Goal: Transaction & Acquisition: Purchase product/service

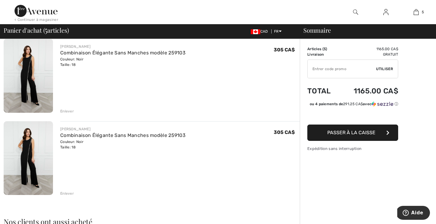
scroll to position [295, 0]
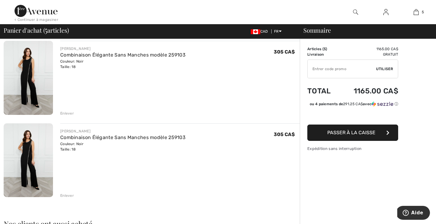
click at [68, 196] on div "Enlever" at bounding box center [67, 195] width 14 height 5
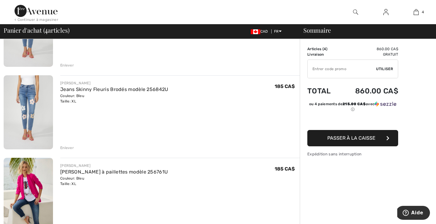
scroll to position [94, 0]
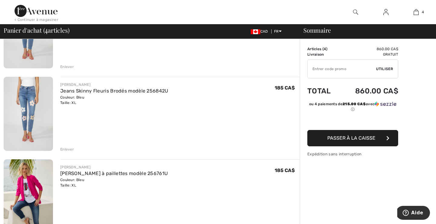
click at [69, 149] on div "Enlever" at bounding box center [67, 149] width 14 height 5
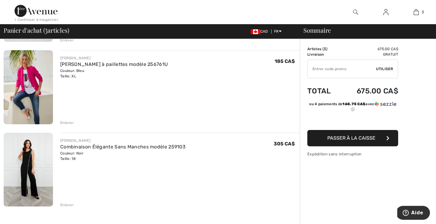
scroll to position [122, 0]
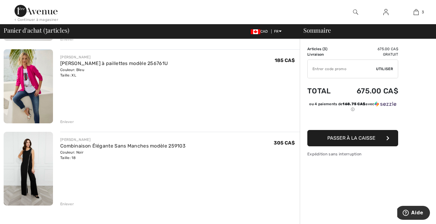
click at [35, 165] on img at bounding box center [28, 169] width 49 height 74
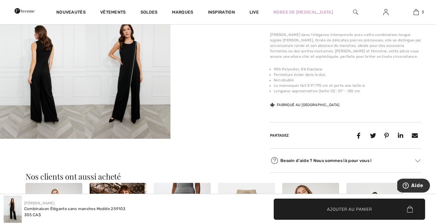
scroll to position [215, 0]
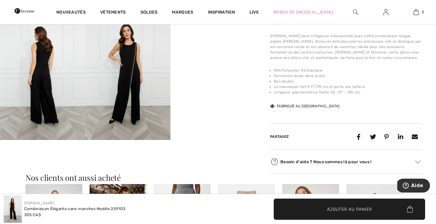
click at [121, 91] on img at bounding box center [127, 76] width 85 height 128
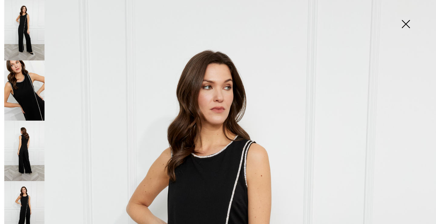
scroll to position [9, 0]
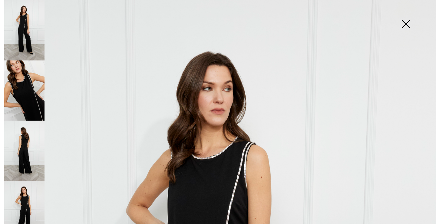
click at [408, 23] on img at bounding box center [406, 24] width 30 height 31
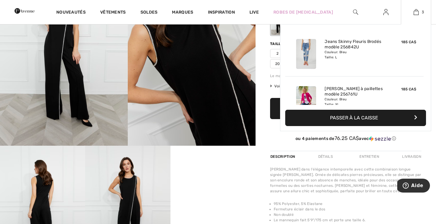
scroll to position [0, 0]
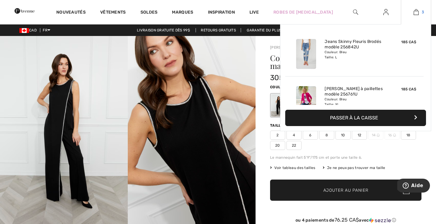
click at [416, 14] on img at bounding box center [416, 11] width 5 height 7
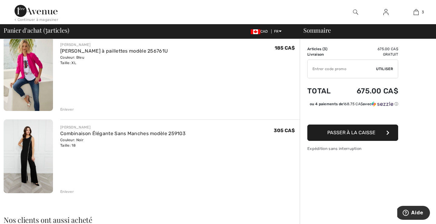
scroll to position [135, 0]
click at [41, 168] on img at bounding box center [28, 156] width 49 height 74
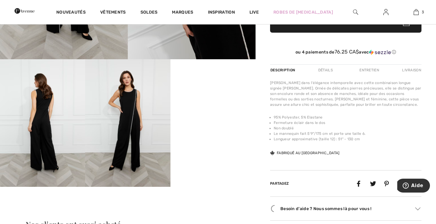
scroll to position [169, 0]
click at [131, 104] on img at bounding box center [127, 123] width 85 height 128
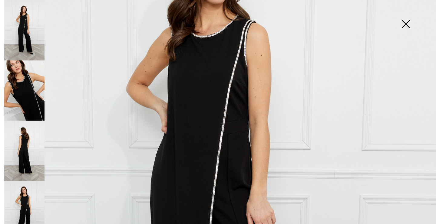
scroll to position [131, 0]
click at [36, 85] on img at bounding box center [24, 91] width 40 height 61
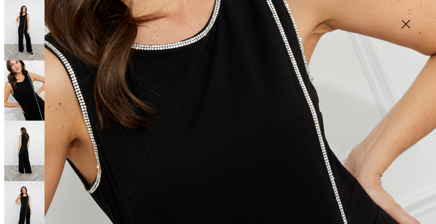
scroll to position [189, 0]
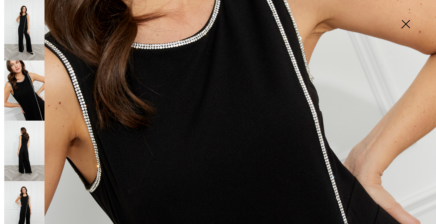
click at [22, 204] on img at bounding box center [24, 211] width 40 height 61
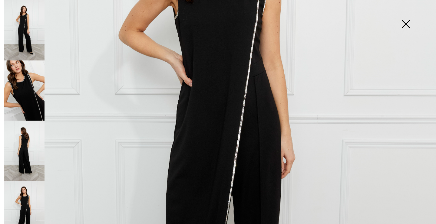
click at [405, 24] on img at bounding box center [406, 24] width 30 height 31
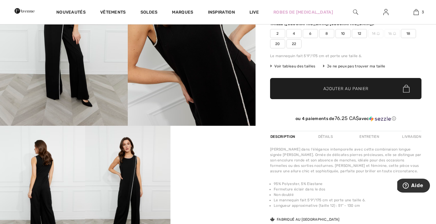
scroll to position [0, 0]
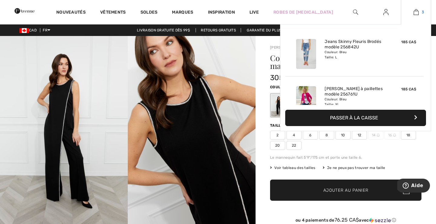
click at [418, 15] on img at bounding box center [416, 11] width 5 height 7
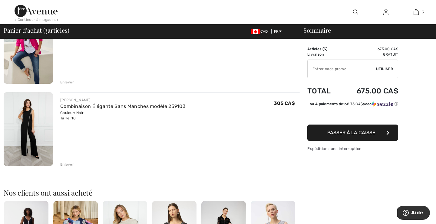
scroll to position [149, 0]
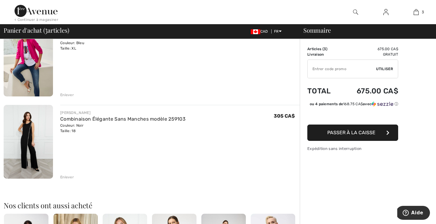
click at [68, 178] on div "Enlever" at bounding box center [67, 177] width 14 height 5
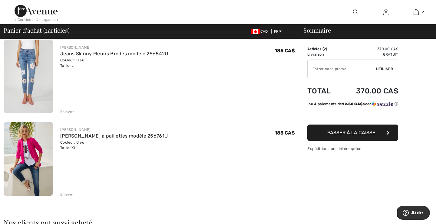
scroll to position [51, 0]
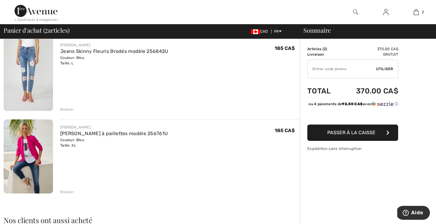
click at [33, 150] on img at bounding box center [28, 157] width 49 height 74
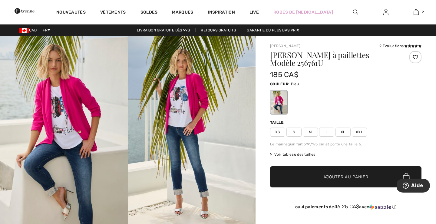
click at [278, 100] on div at bounding box center [279, 102] width 16 height 23
click at [341, 132] on span "XL" at bounding box center [343, 132] width 15 height 9
click at [339, 179] on span "Ajouter au panier" at bounding box center [346, 177] width 45 height 6
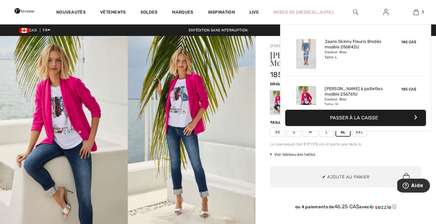
scroll to position [66, 0]
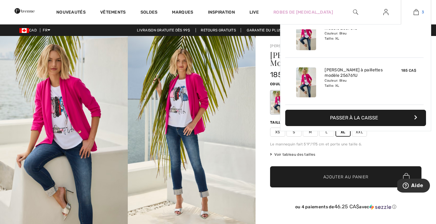
click at [419, 13] on link "3" at bounding box center [416, 11] width 30 height 7
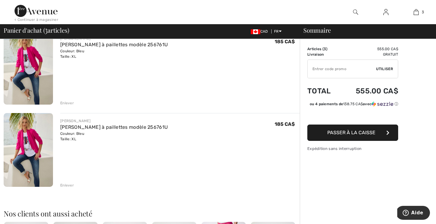
scroll to position [140, 0]
click at [70, 185] on div "Enlever" at bounding box center [67, 185] width 14 height 5
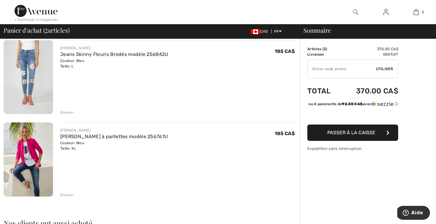
scroll to position [49, 0]
click at [322, 136] on button "Passer à la caisse" at bounding box center [352, 133] width 91 height 16
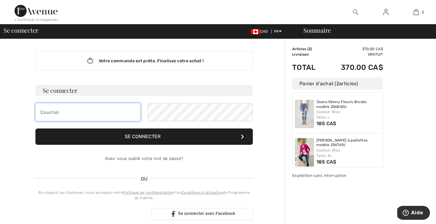
type input "myriamchery14@gmail.com"
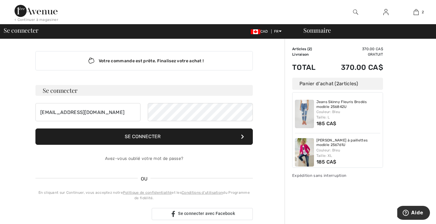
click at [194, 134] on button "Se connecter" at bounding box center [144, 137] width 218 height 16
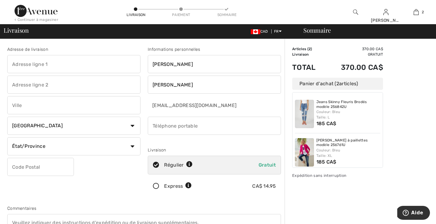
click at [63, 67] on input "text" at bounding box center [73, 64] width 133 height 18
click at [36, 90] on input "text" at bounding box center [73, 85] width 133 height 18
click at [49, 64] on input "[STREET_ADDRESS]" at bounding box center [73, 64] width 133 height 18
click at [79, 60] on input "[STREET_ADDRESS]" at bounding box center [73, 64] width 133 height 18
type input "[STREET_ADDRESS]"
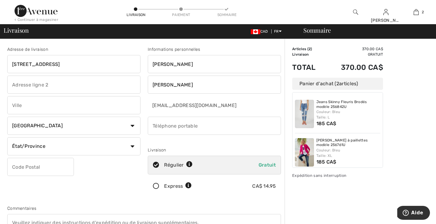
click at [46, 85] on input "text" at bounding box center [73, 85] width 133 height 18
click at [23, 85] on input "text" at bounding box center [73, 85] width 133 height 18
type input "J5R6G3"
click at [22, 105] on input "text" at bounding box center [73, 105] width 133 height 18
click at [18, 107] on input "LaPrairie" at bounding box center [73, 105] width 133 height 18
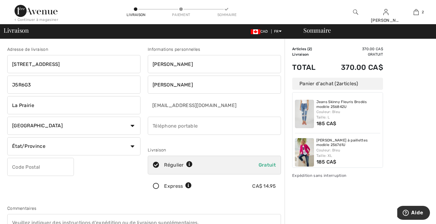
type input "La Prairie"
click at [132, 147] on select "État/Province Alberta Colombie-Britannique Ile-du-Prince-Edward Manitoba Nouvea…" at bounding box center [73, 147] width 133 height 18
select select "QC"
click at [65, 171] on input "text" at bounding box center [40, 167] width 67 height 18
type input "J5R"
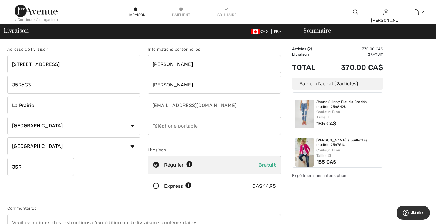
click at [37, 85] on input "J5R6G3" at bounding box center [73, 85] width 133 height 18
type input "J"
click at [36, 165] on input "J5R" at bounding box center [40, 167] width 67 height 18
type input "J5R6G3"
click at [199, 127] on input "phone" at bounding box center [214, 126] width 133 height 18
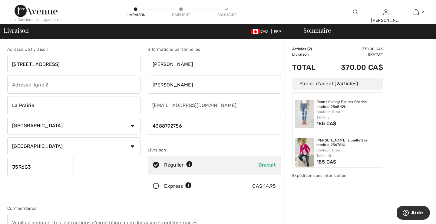
click at [162, 126] on input "phone" at bounding box center [214, 126] width 133 height 18
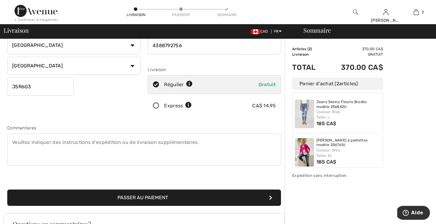
scroll to position [83, 0]
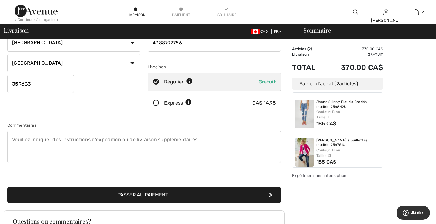
type input "4388792756"
click at [176, 191] on button "Passer au paiement" at bounding box center [144, 195] width 274 height 16
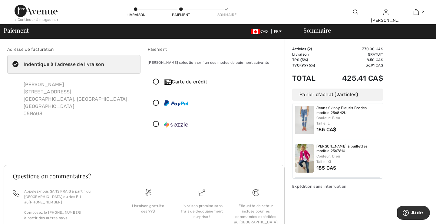
click at [157, 83] on icon at bounding box center [156, 82] width 16 height 6
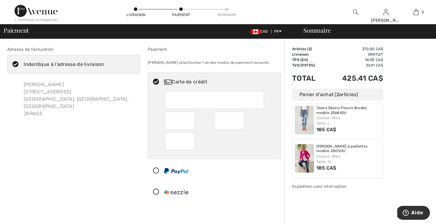
click at [248, 155] on div at bounding box center [215, 156] width 100 height 6
click at [169, 102] on div at bounding box center [215, 100] width 100 height 18
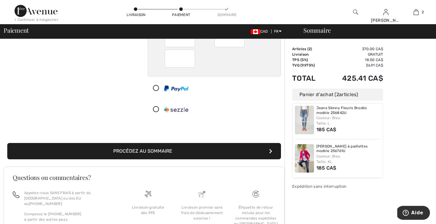
scroll to position [83, 0]
click at [169, 149] on button "Procédez au sommaire" at bounding box center [144, 151] width 274 height 16
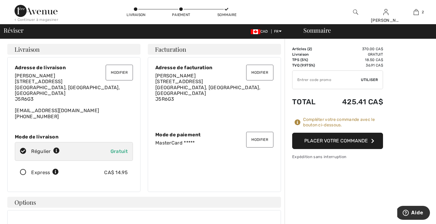
click at [302, 81] on input "TEXT" at bounding box center [327, 80] width 68 height 18
type input "GC005036246"
click at [368, 80] on span "Utiliser" at bounding box center [369, 79] width 17 height 5
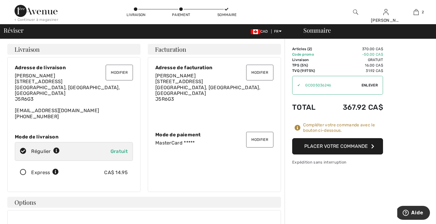
click at [358, 148] on button "Placer votre commande" at bounding box center [337, 146] width 91 height 16
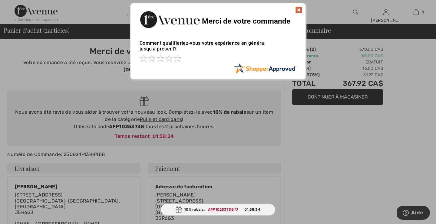
click at [299, 9] on img at bounding box center [298, 9] width 7 height 7
